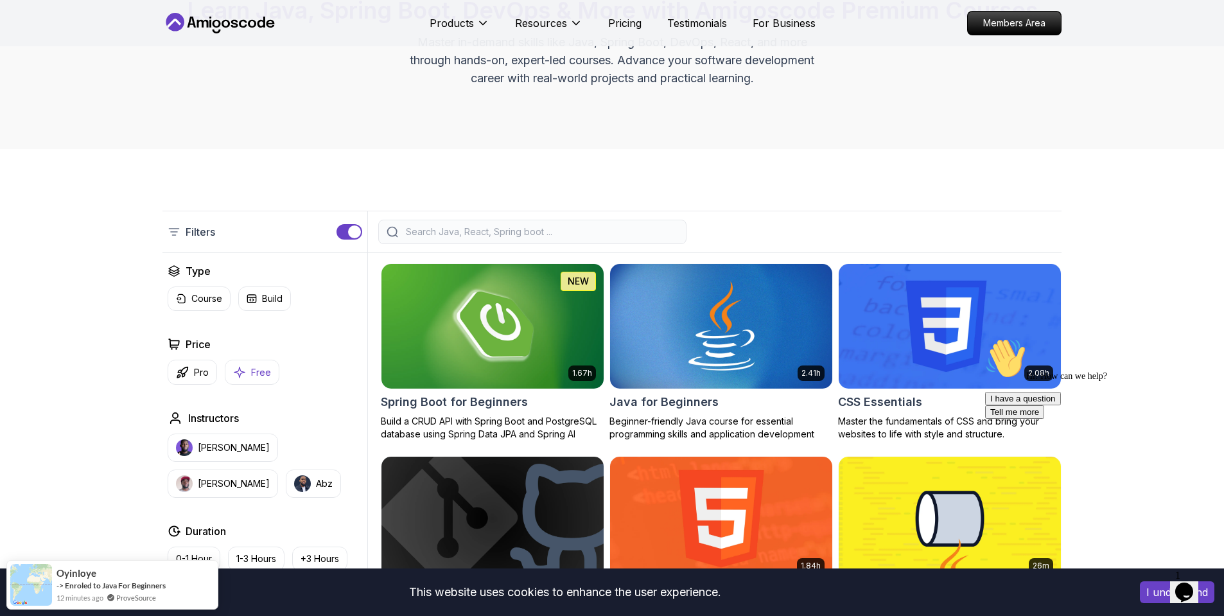
scroll to position [144, 0]
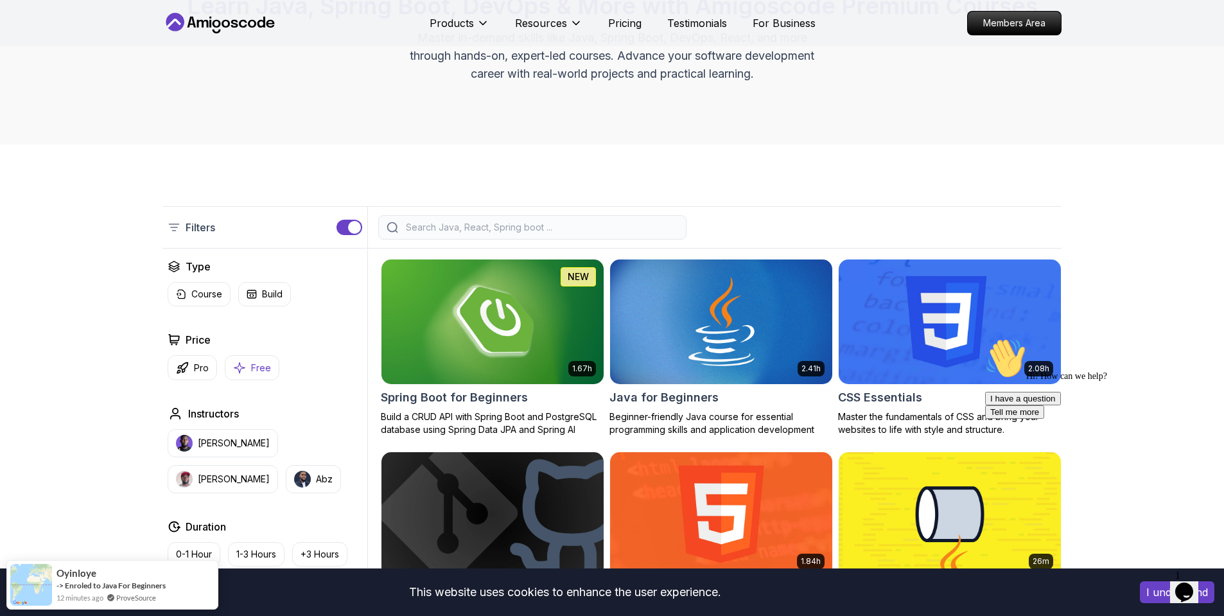
click at [266, 365] on p "Free" at bounding box center [261, 368] width 20 height 13
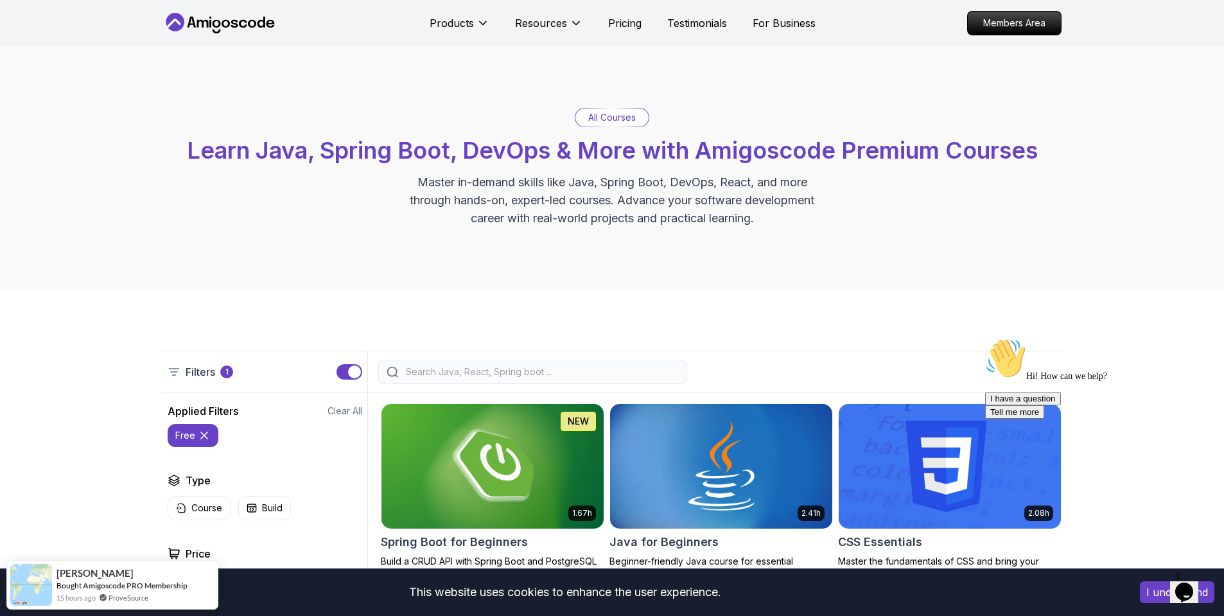
scroll to position [0, 0]
click at [439, 374] on input "search" at bounding box center [540, 371] width 275 height 13
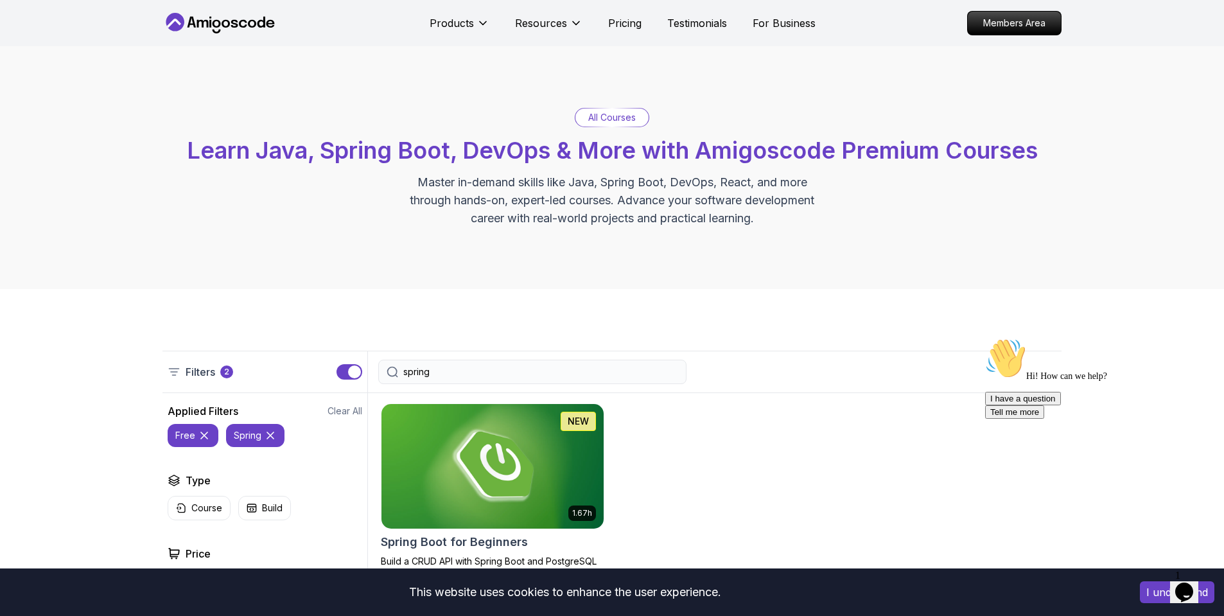
type input "spring"
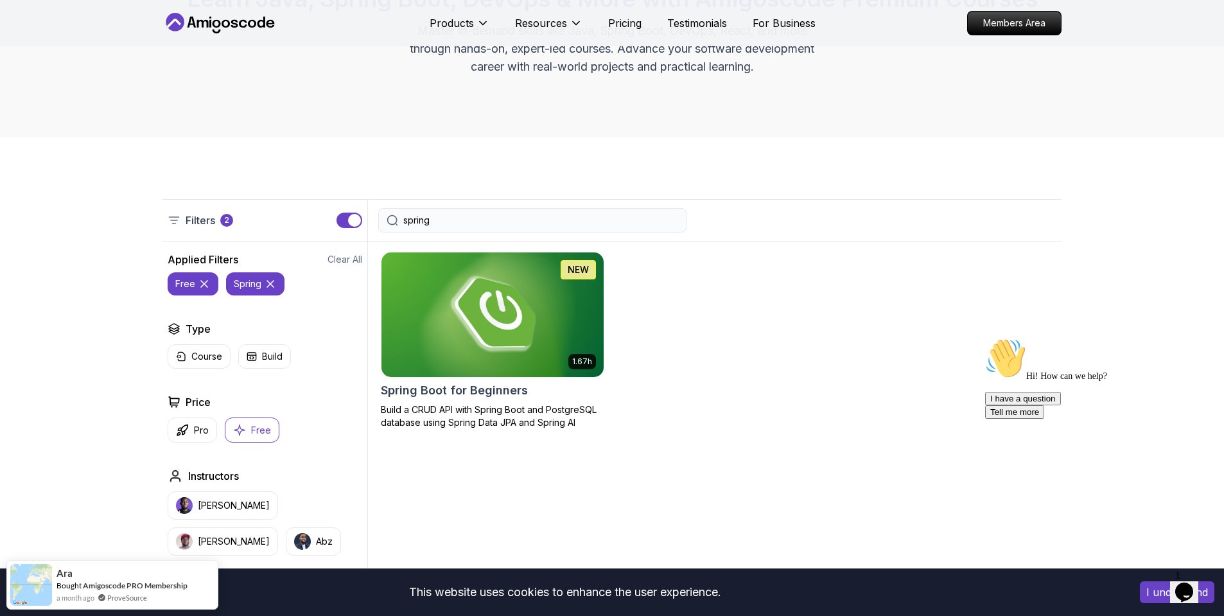
scroll to position [161, 0]
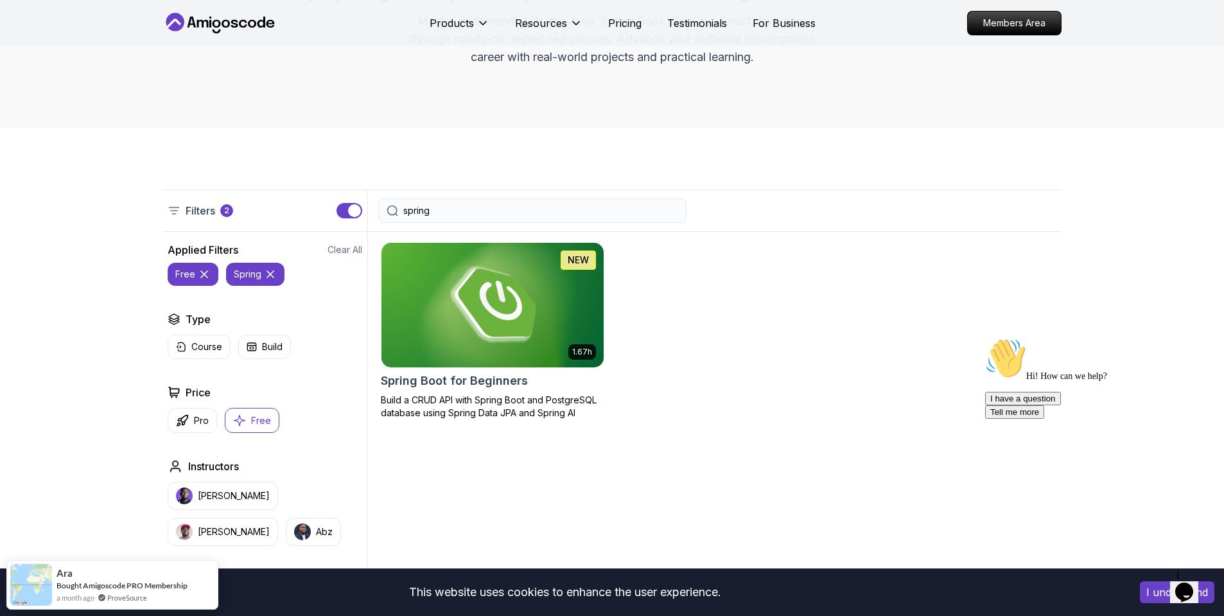
click at [473, 313] on img at bounding box center [492, 305] width 233 height 130
